Goal: Check status: Check status

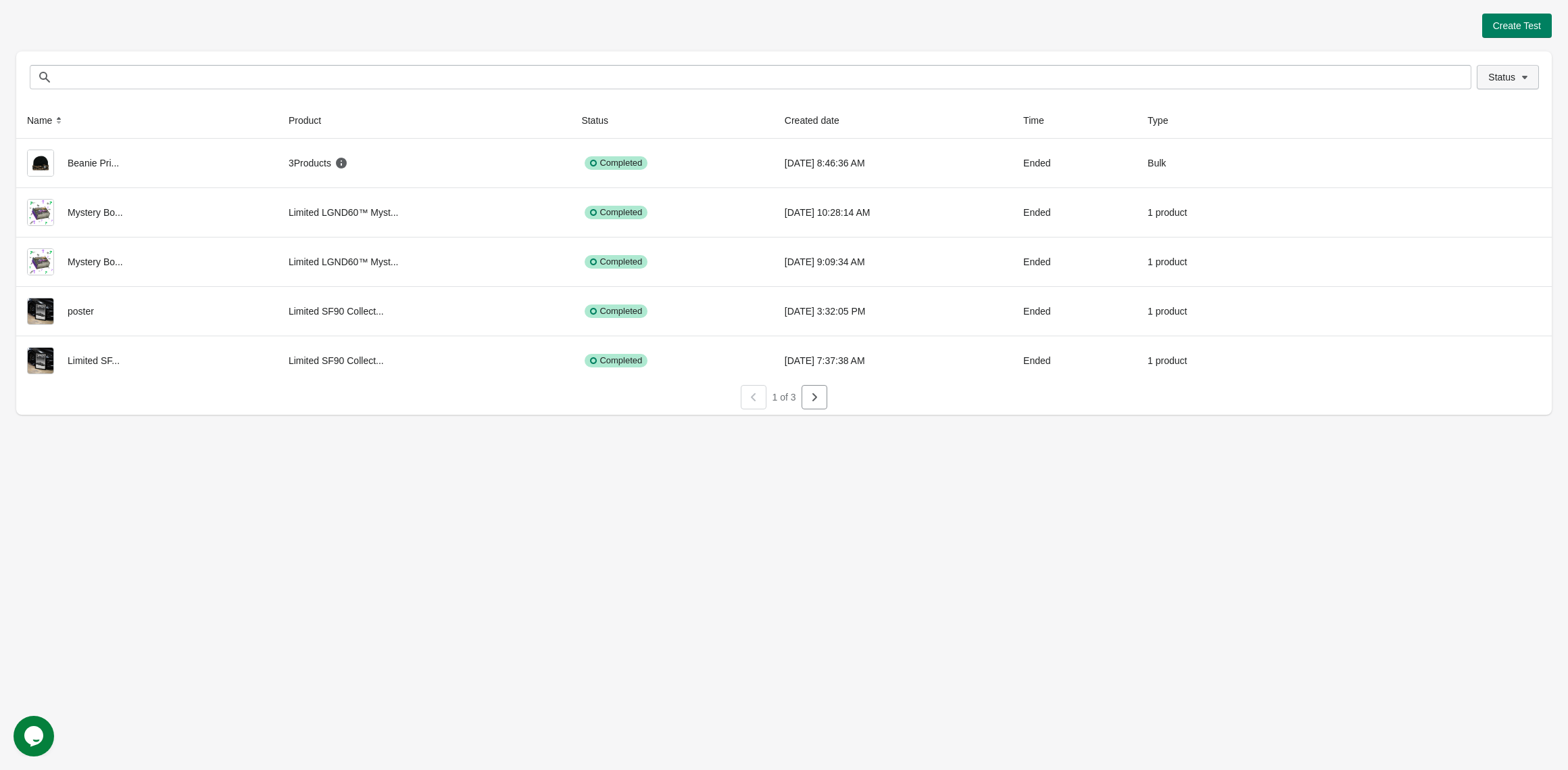
click at [1516, 68] on button "Status" at bounding box center [1508, 77] width 62 height 24
click at [1488, 116] on span "Running" at bounding box center [1497, 113] width 35 height 14
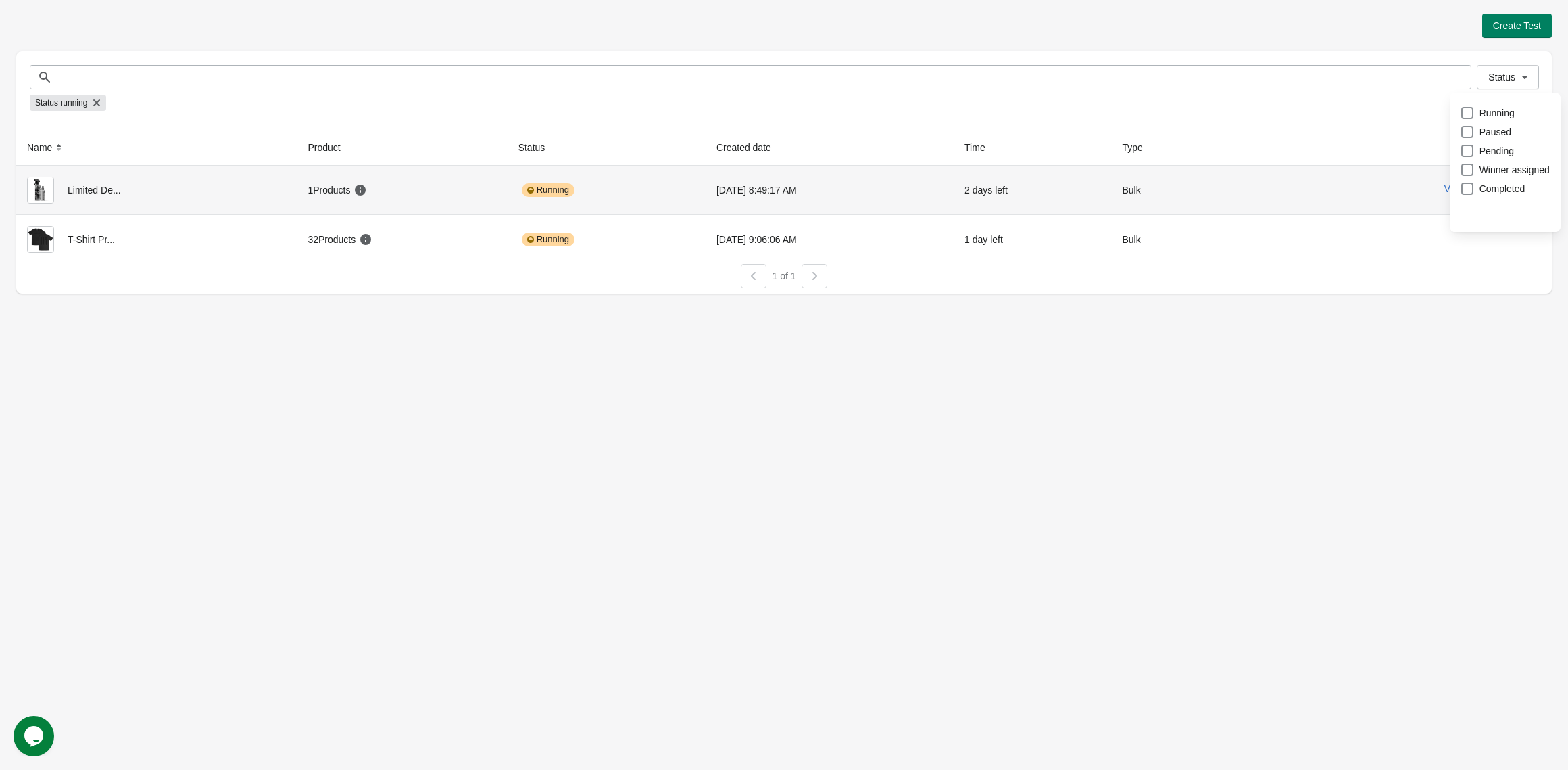
click at [154, 194] on div "Limited De..." at bounding box center [156, 190] width 259 height 27
click at [1476, 183] on div "View results" at bounding box center [1399, 188] width 283 height 24
click at [1475, 188] on button "View results" at bounding box center [1470, 189] width 51 height 11
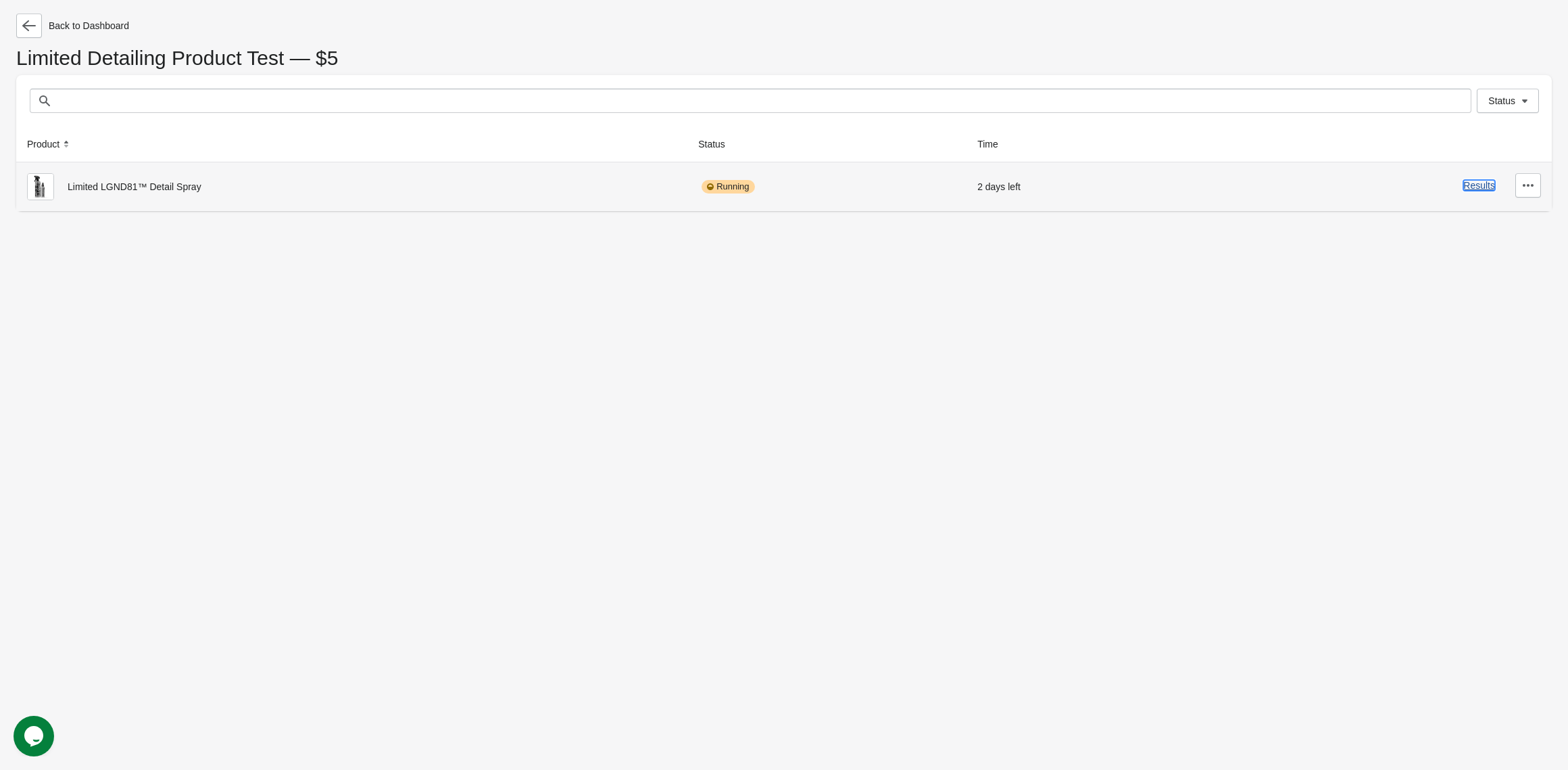
click at [1476, 188] on button "Results" at bounding box center [1479, 186] width 32 height 11
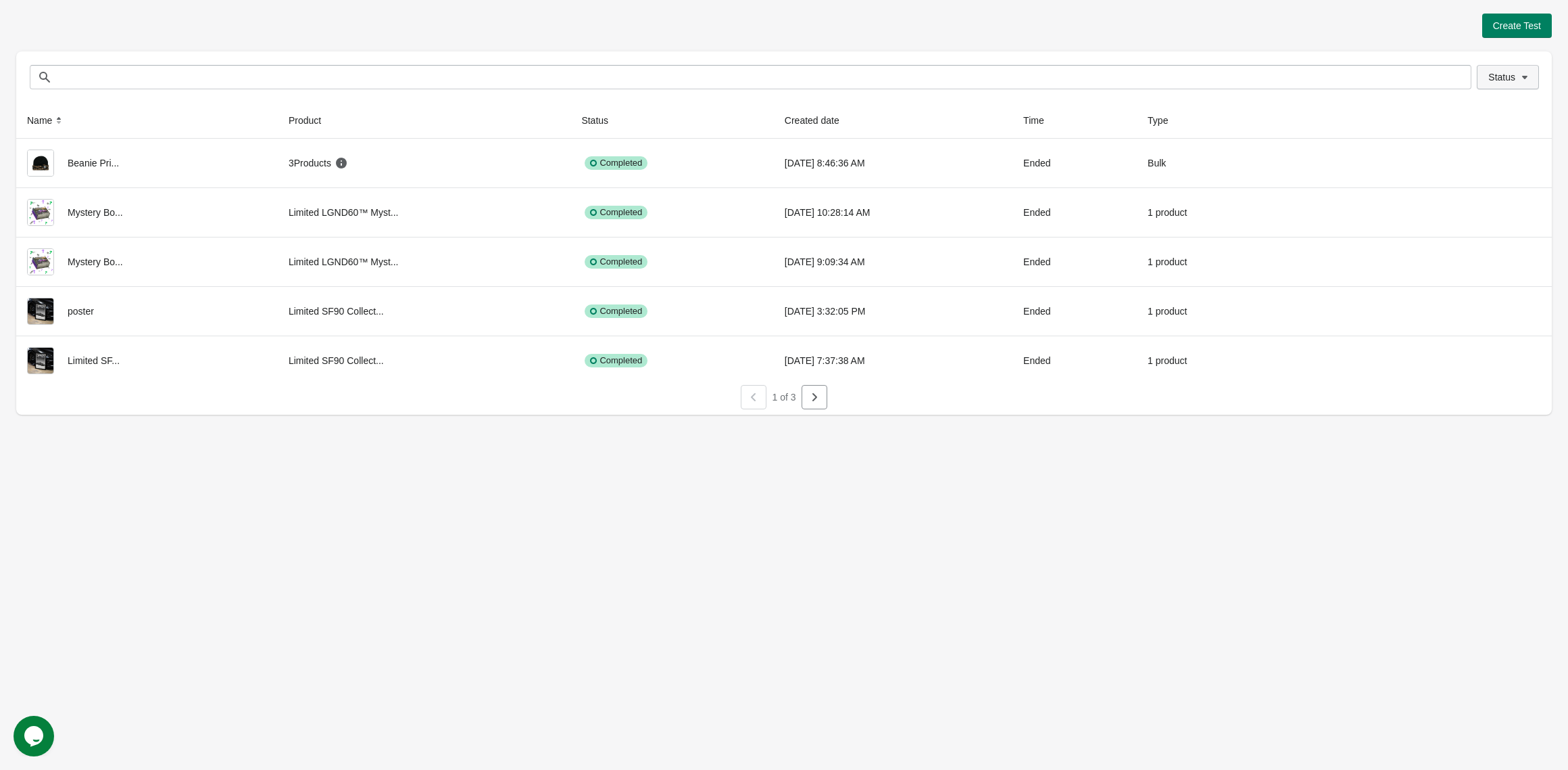
click at [1534, 72] on button "Status" at bounding box center [1508, 77] width 62 height 24
click at [1491, 113] on span "Running" at bounding box center [1497, 113] width 35 height 14
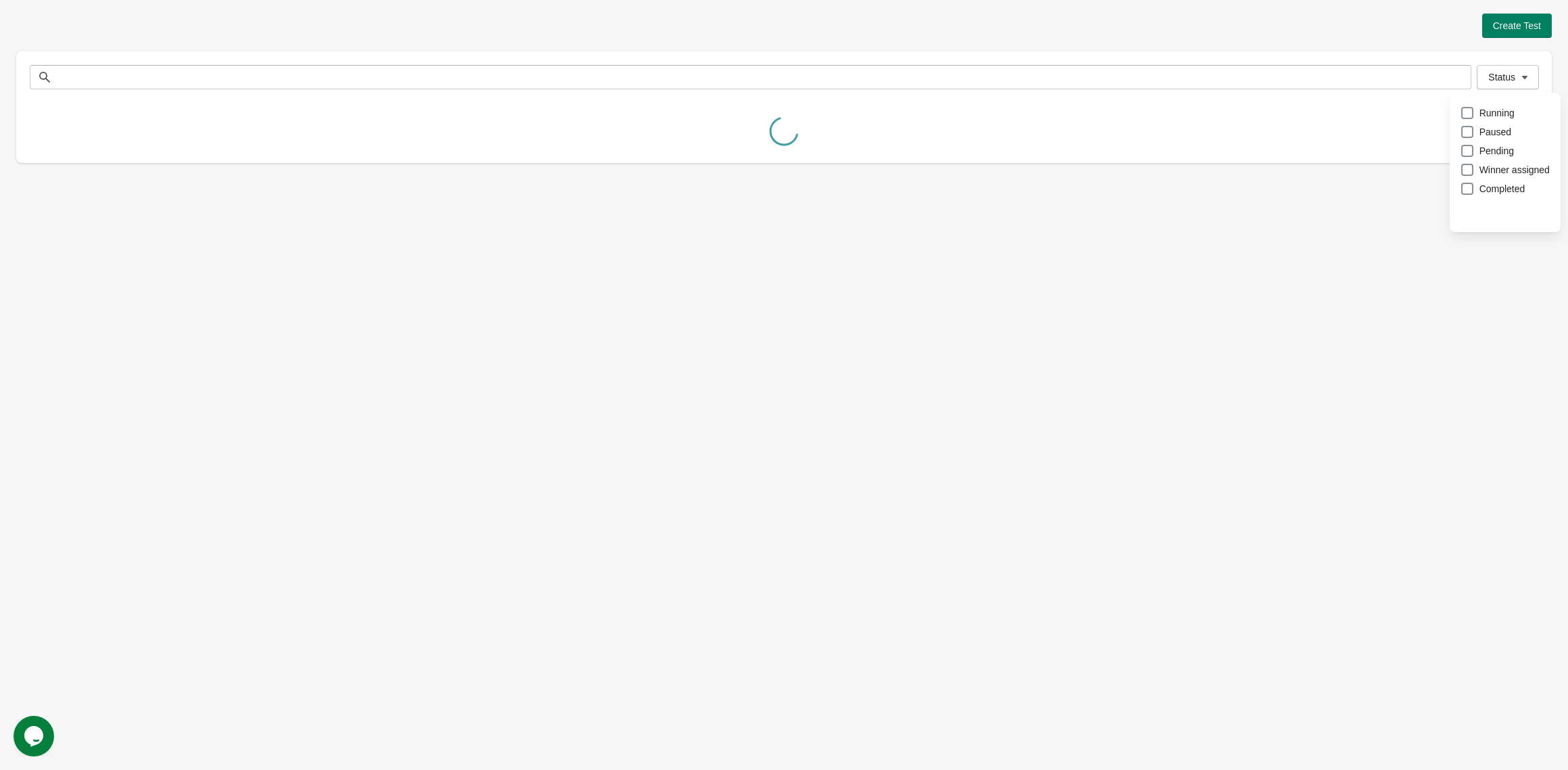
drag, startPoint x: 1276, startPoint y: 531, endPoint x: 1289, endPoint y: 508, distance: 26.4
click at [1276, 530] on div "Create Test Status Status Name Product Status Created date Time Type Beanie Pri…" at bounding box center [784, 385] width 1568 height 770
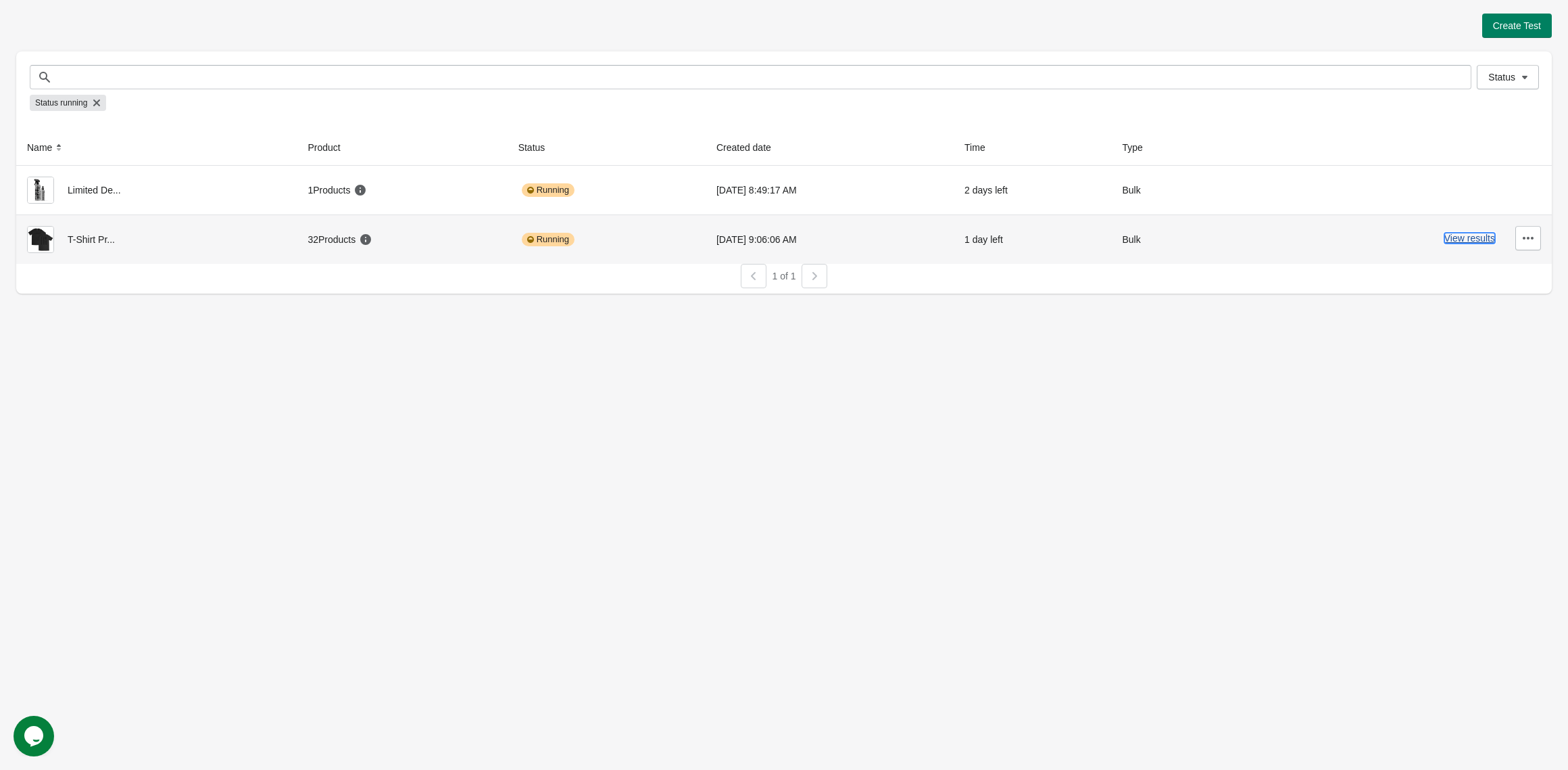
click at [1465, 240] on button "View results" at bounding box center [1470, 238] width 51 height 11
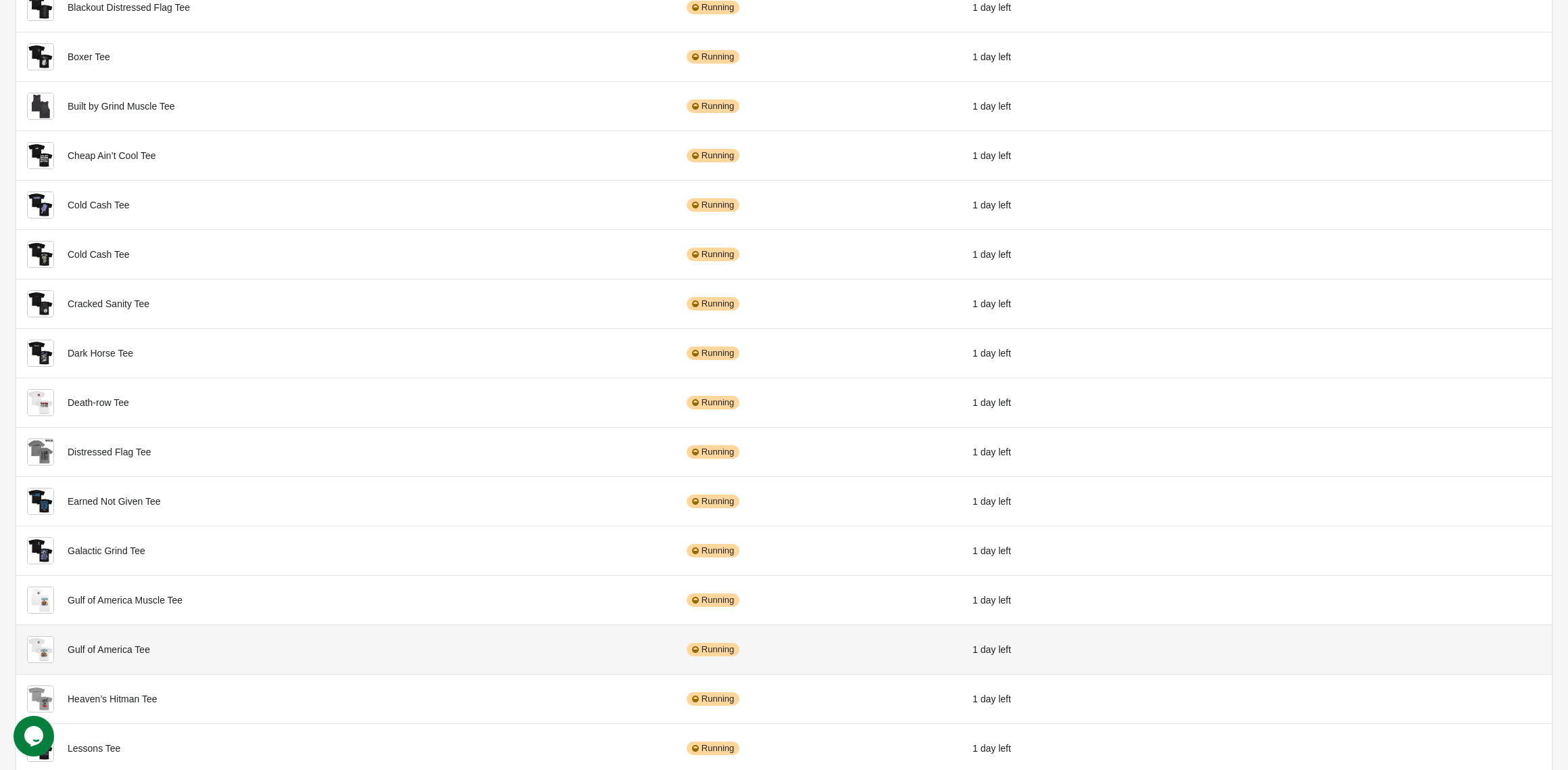
scroll to position [977, 0]
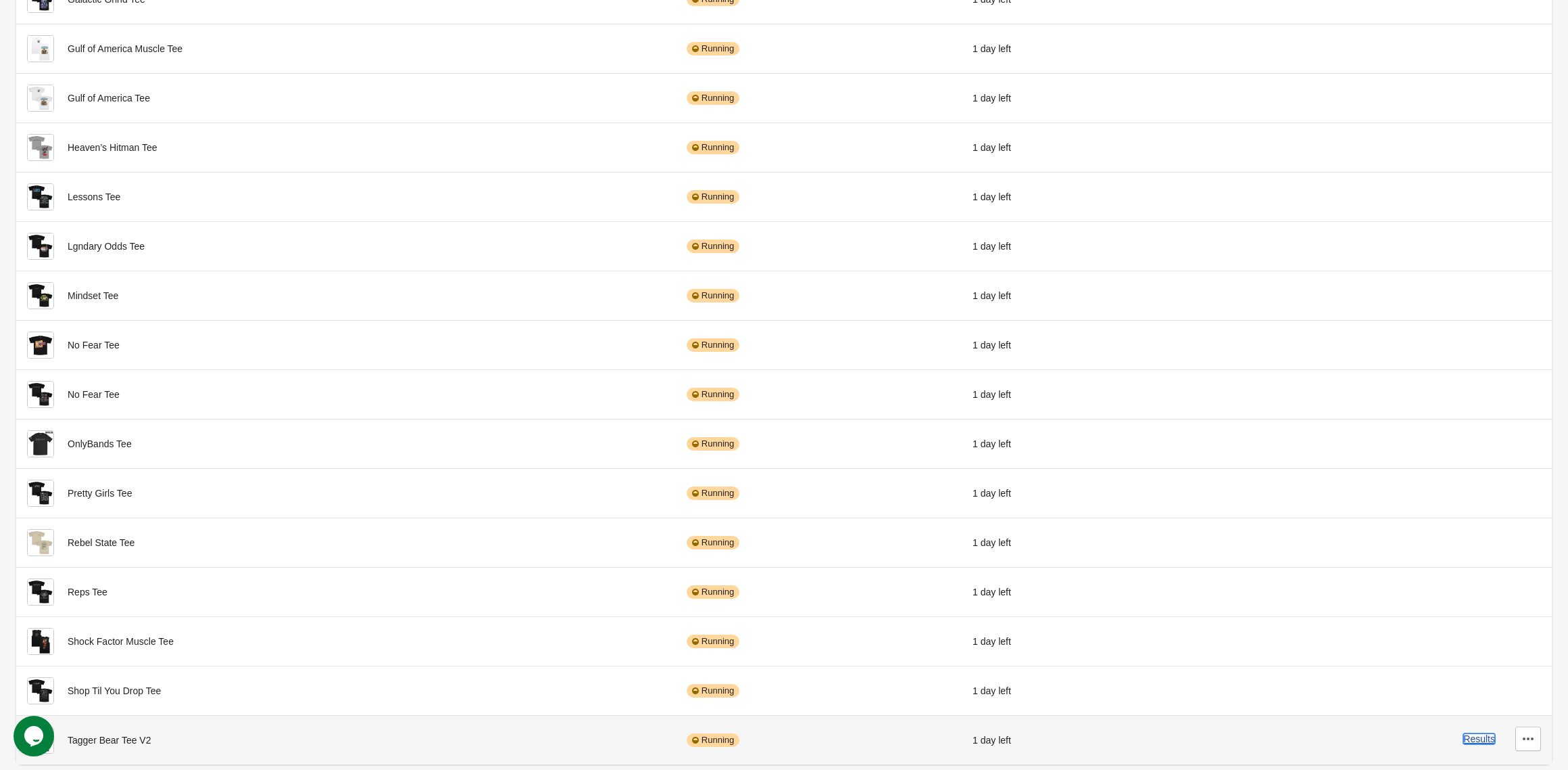
click at [1480, 739] on button "Results" at bounding box center [1479, 739] width 32 height 11
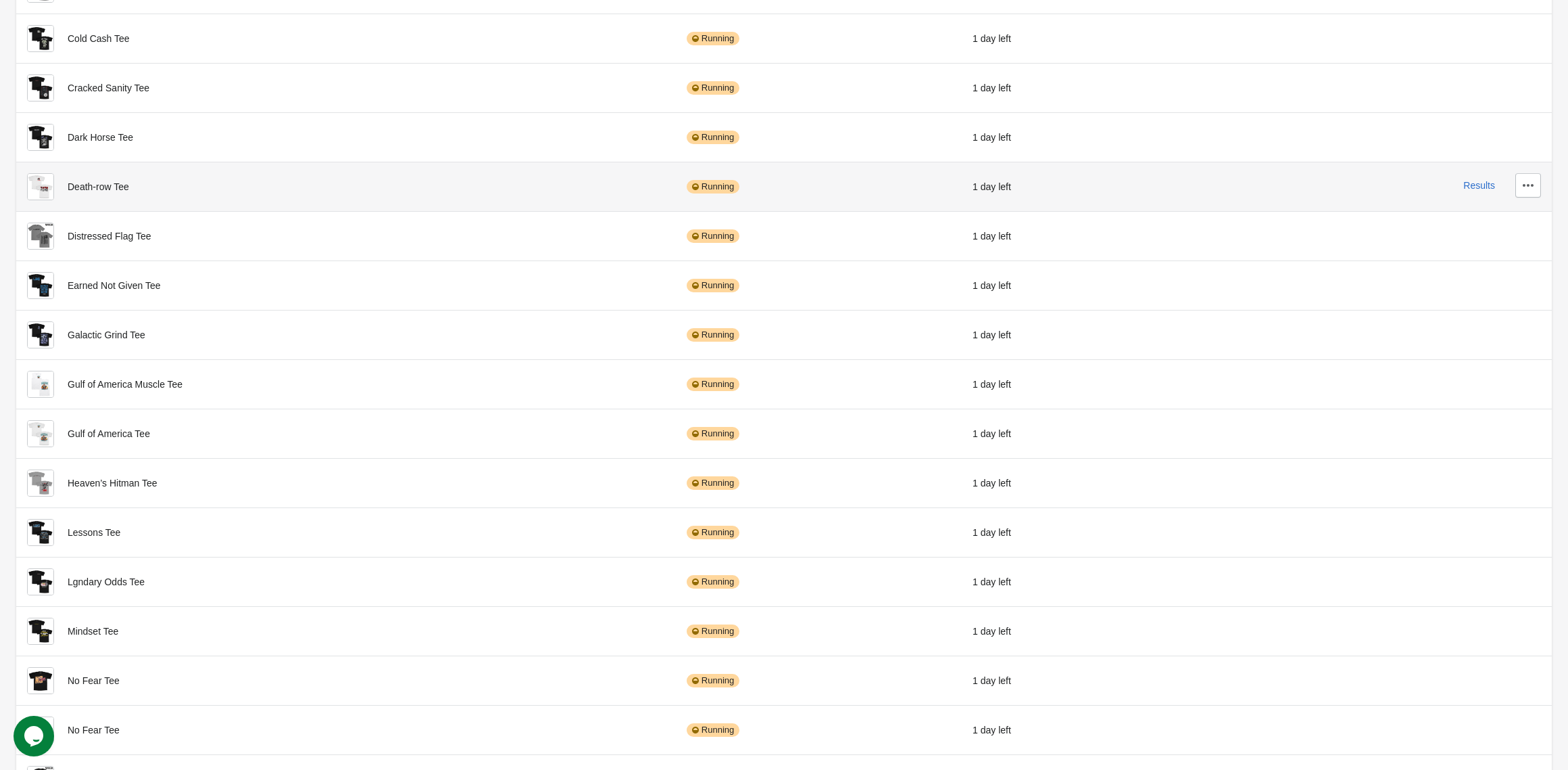
scroll to position [817, 0]
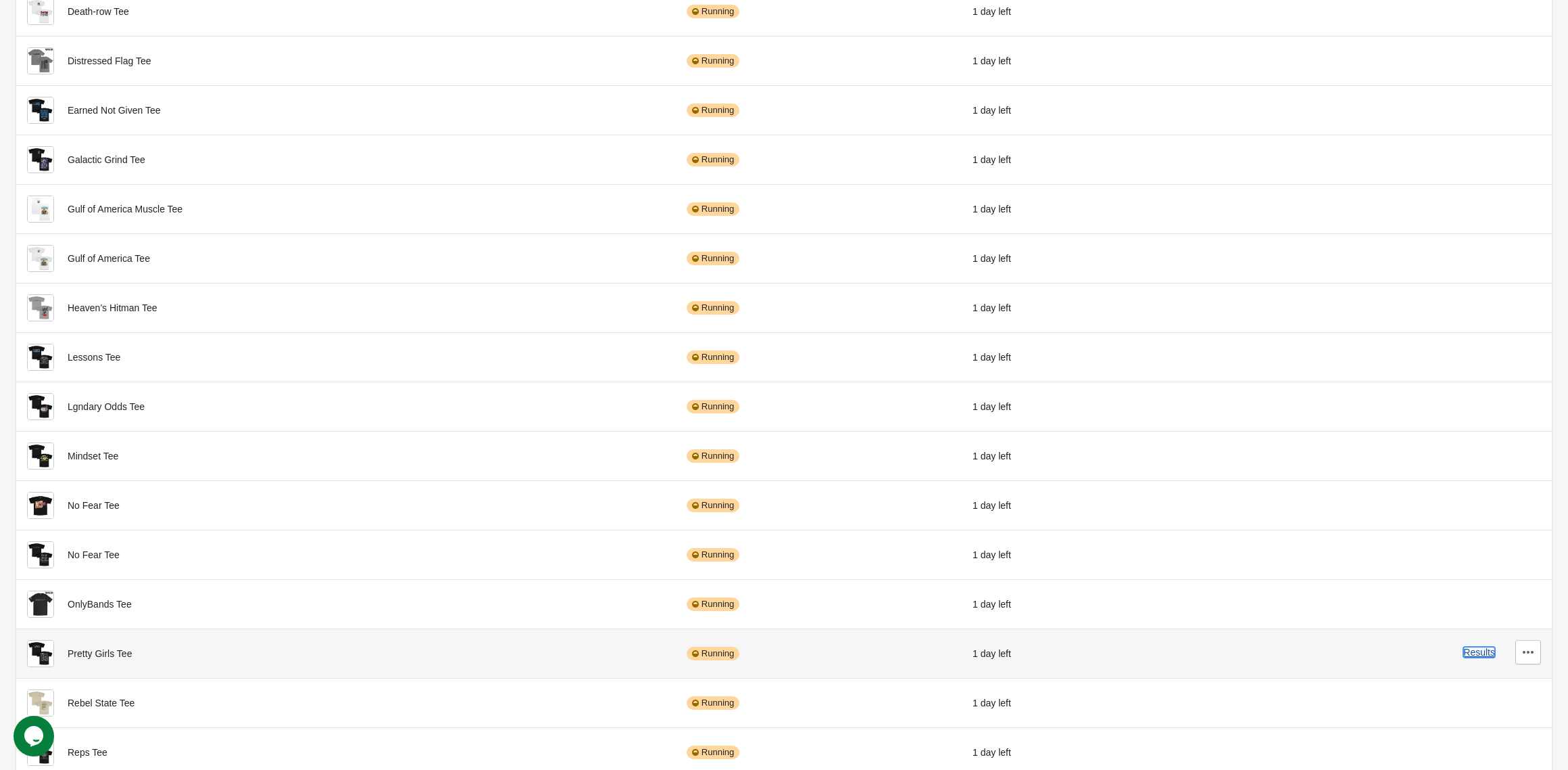
click at [1471, 649] on button "Results" at bounding box center [1479, 652] width 32 height 11
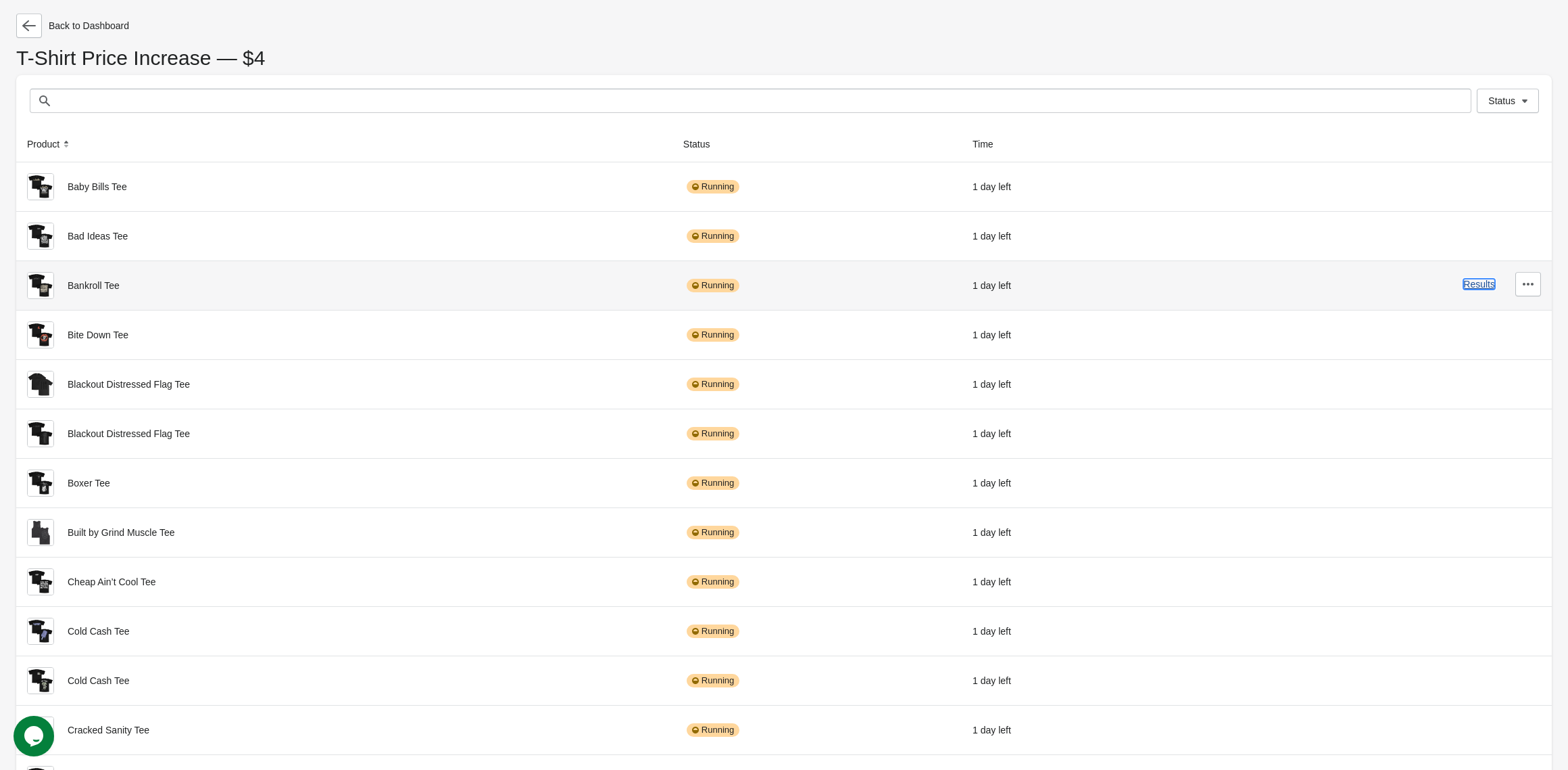
click at [1474, 287] on button "Results" at bounding box center [1479, 284] width 32 height 11
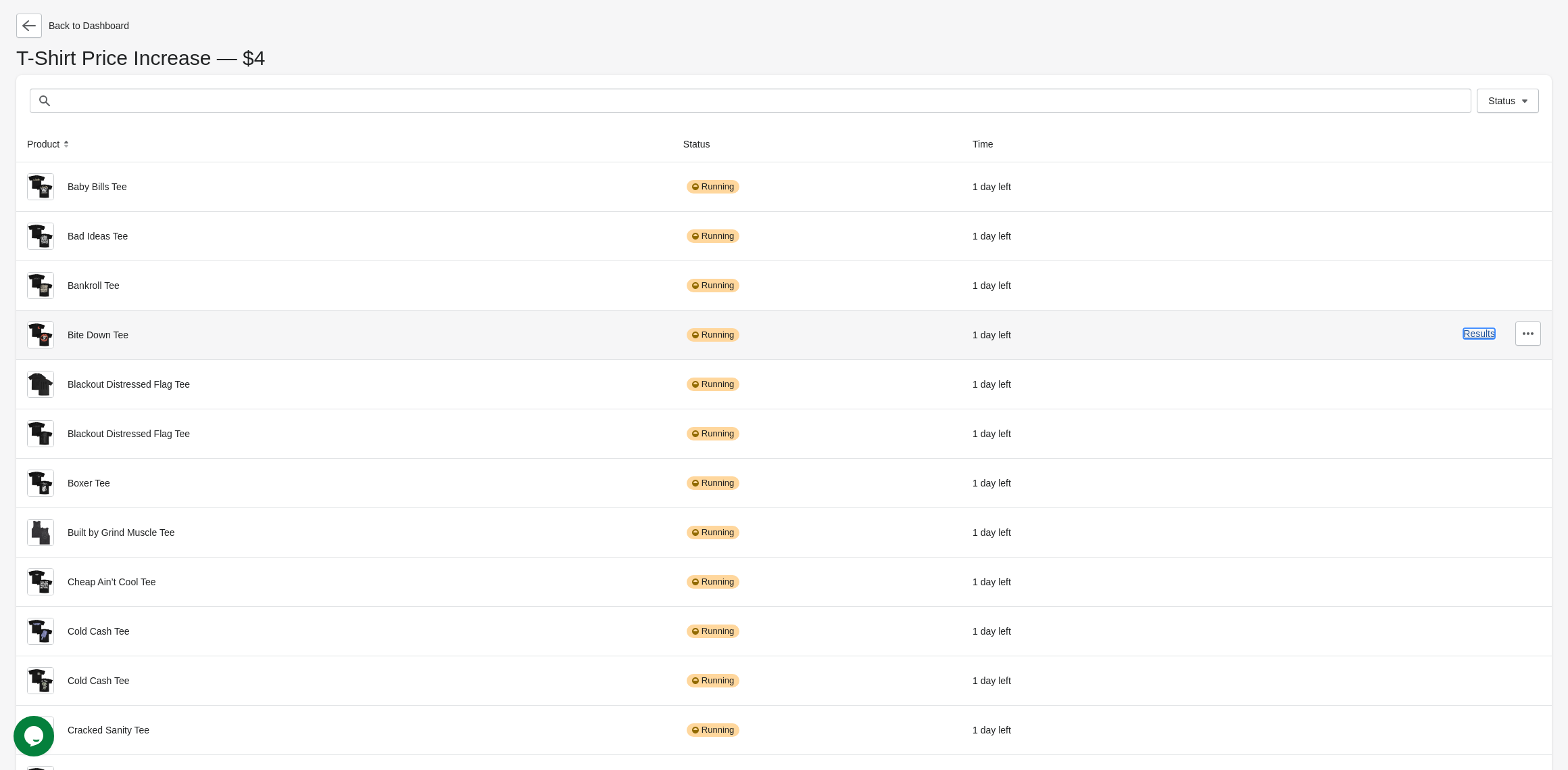
click at [1472, 338] on button "Results" at bounding box center [1479, 333] width 32 height 11
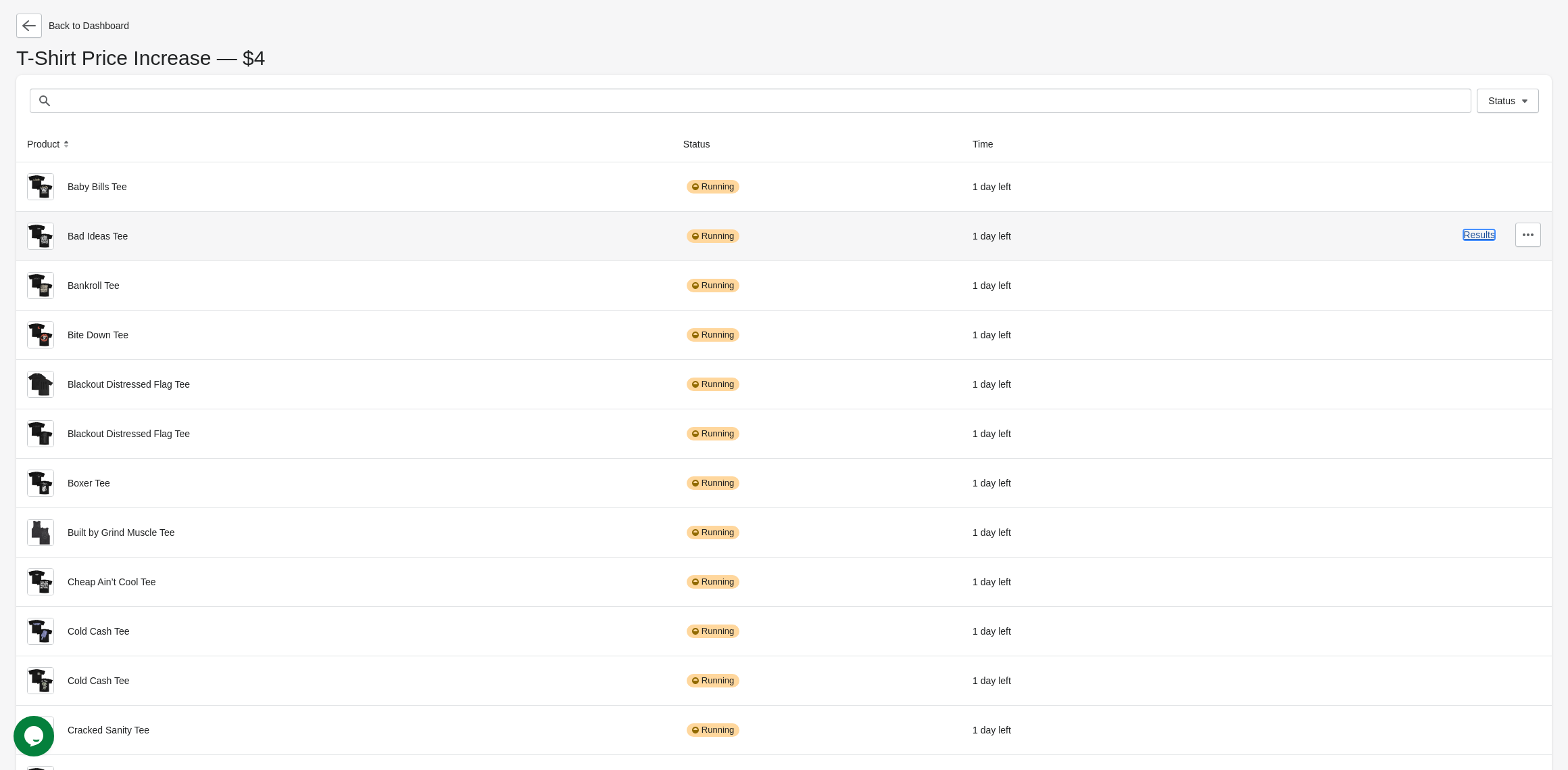
click at [1480, 238] on button "Results" at bounding box center [1479, 235] width 32 height 11
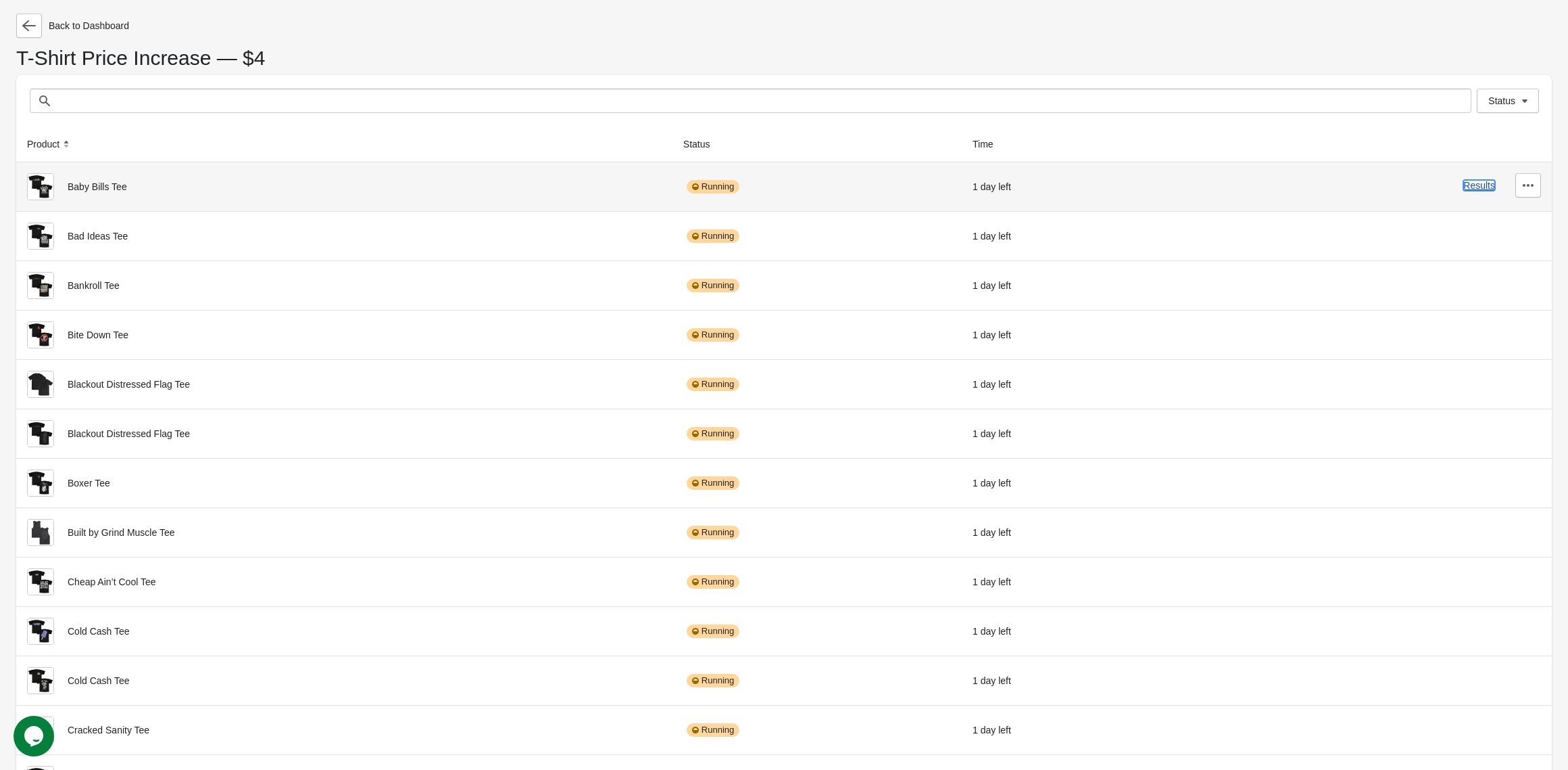
click at [1483, 188] on button "Results" at bounding box center [1479, 186] width 32 height 11
